Goal: Navigation & Orientation: Find specific page/section

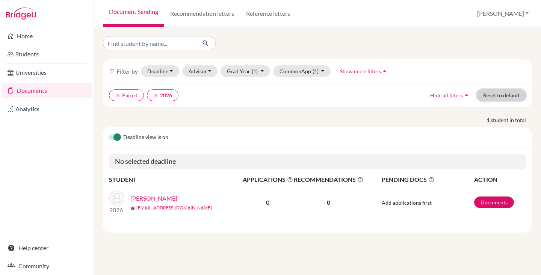
click at [503, 92] on button "Reset to default" at bounding box center [501, 95] width 49 height 12
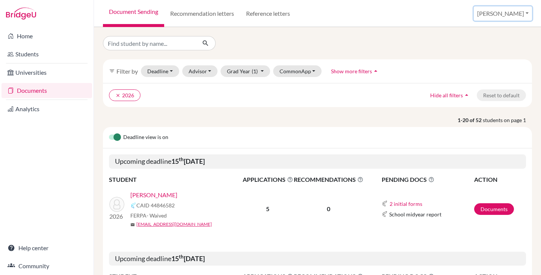
click at [524, 13] on button "[PERSON_NAME]" at bounding box center [503, 13] width 58 height 14
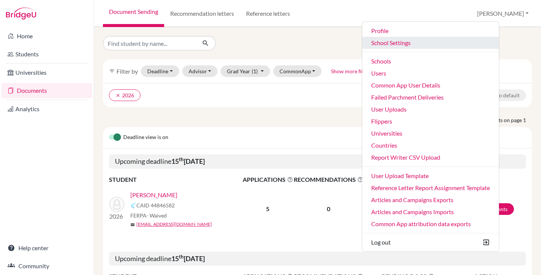
click at [408, 44] on link "School Settings" at bounding box center [430, 43] width 137 height 12
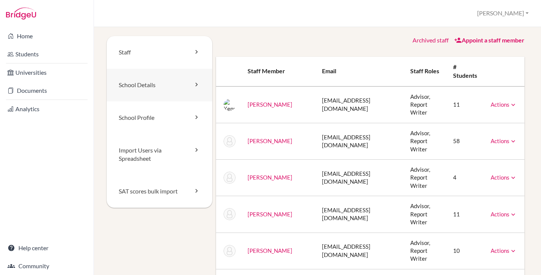
click at [149, 91] on link "School Details" at bounding box center [160, 85] width 106 height 33
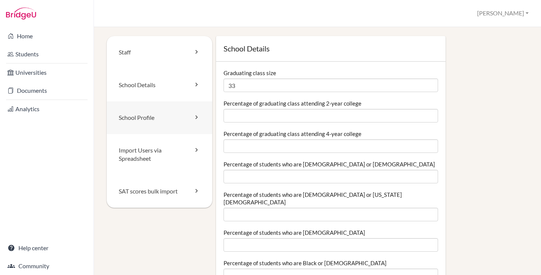
click at [149, 118] on link "School Profile" at bounding box center [160, 118] width 106 height 33
